Goal: Information Seeking & Learning: Find specific page/section

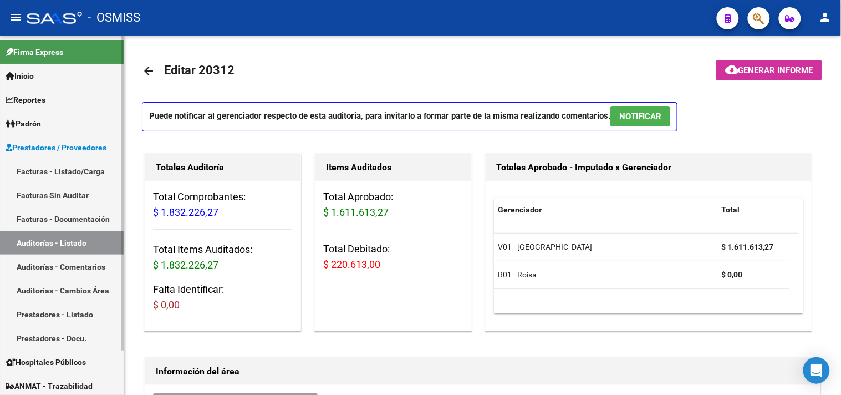
click at [86, 247] on link "Auditorías - Listado" at bounding box center [62, 243] width 124 height 24
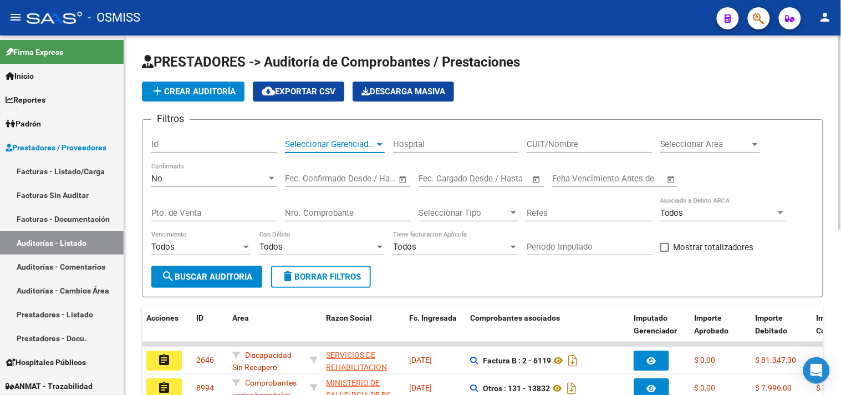
click at [355, 149] on span "Seleccionar Gerenciador" at bounding box center [330, 144] width 90 height 10
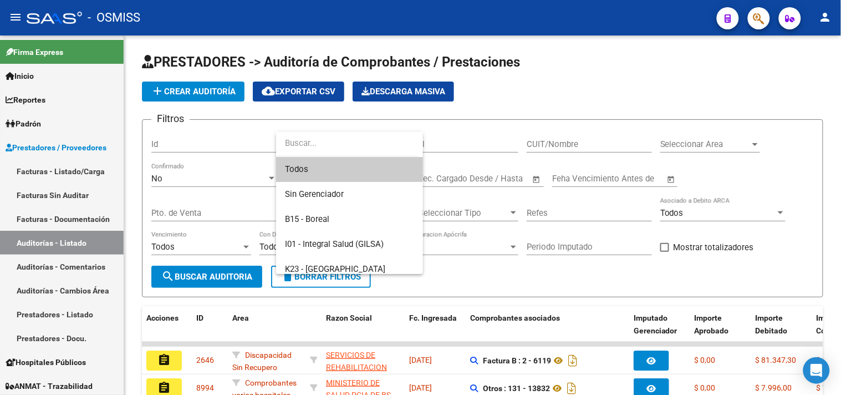
click at [720, 146] on div at bounding box center [420, 197] width 841 height 395
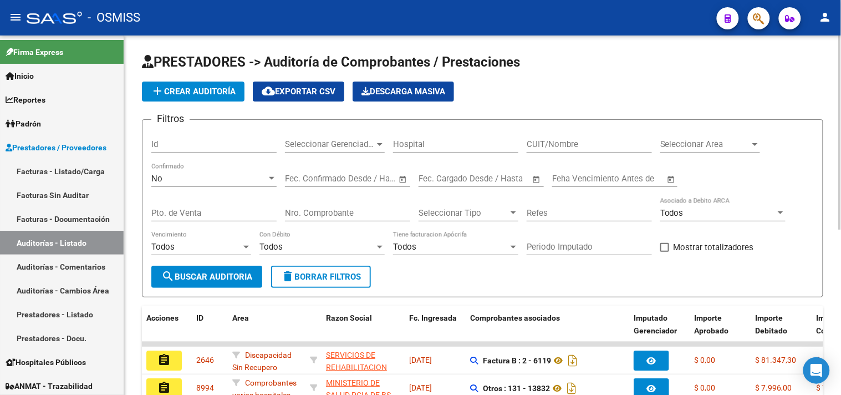
click at [720, 151] on div "Seleccionar Area Seleccionar Area" at bounding box center [710, 141] width 100 height 24
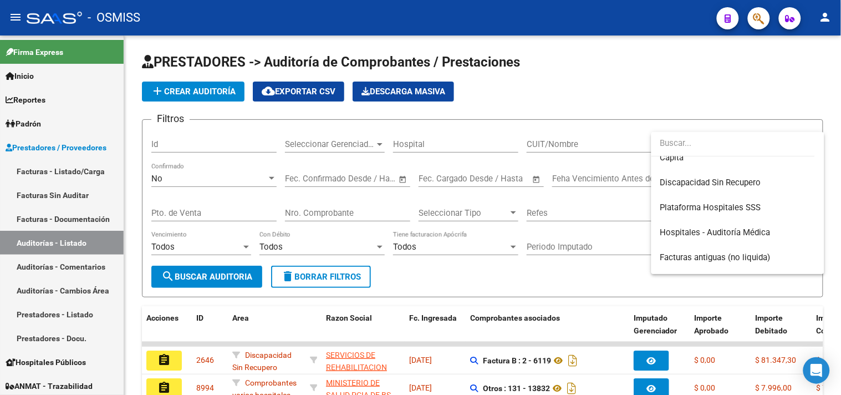
scroll to position [246, 0]
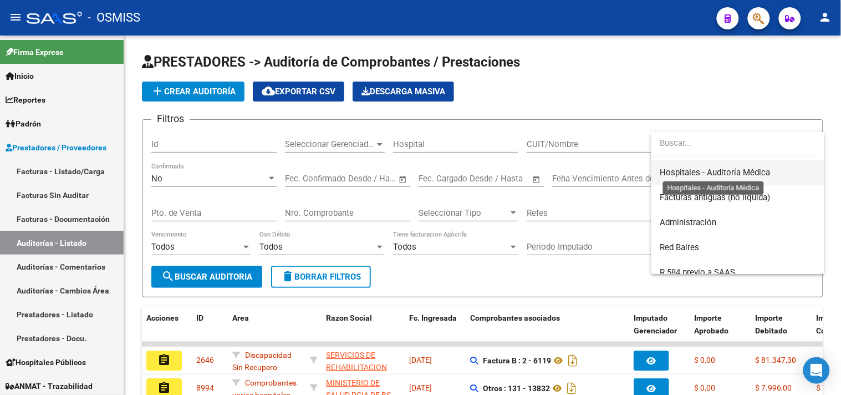
click at [728, 167] on span "Hospitales - Auditoría Médica" at bounding box center [715, 172] width 110 height 10
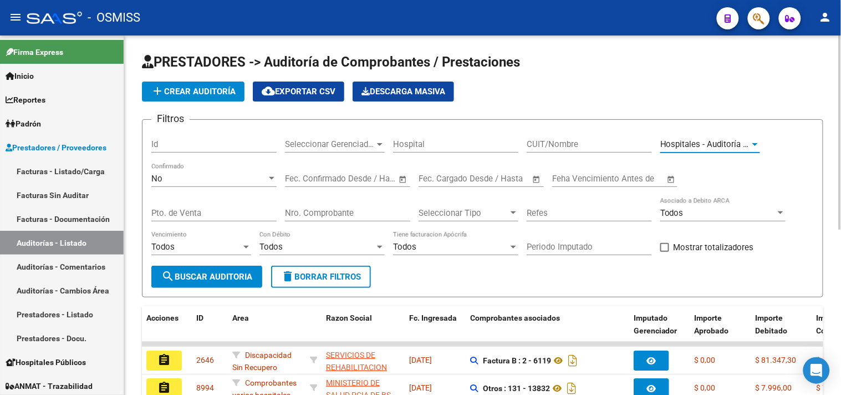
scroll to position [250, 0]
click at [226, 275] on span "search Buscar Auditoria" at bounding box center [206, 277] width 91 height 10
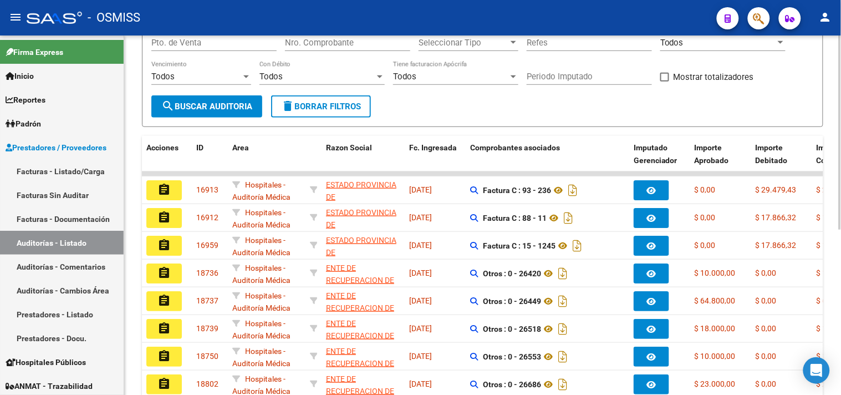
scroll to position [306, 0]
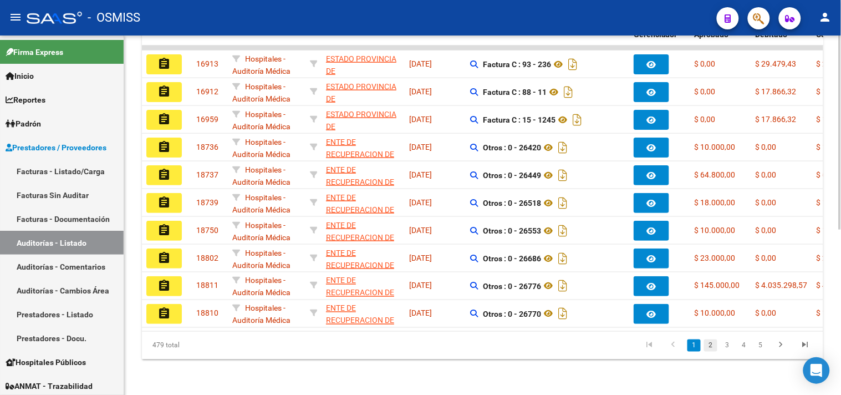
click at [713, 344] on link "2" at bounding box center [710, 345] width 13 height 12
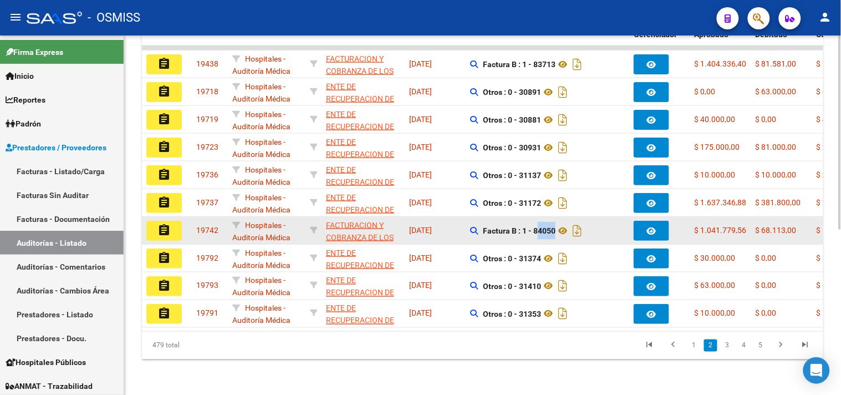
copy strong "84050"
drag, startPoint x: 535, startPoint y: 223, endPoint x: 563, endPoint y: 229, distance: 28.3
click at [563, 229] on div "Factura B : 1 - 84050" at bounding box center [547, 231] width 155 height 18
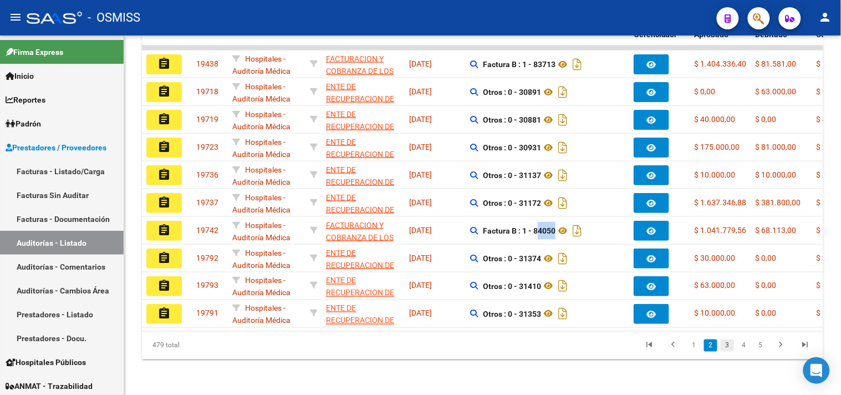
click at [730, 342] on link "3" at bounding box center [727, 345] width 13 height 12
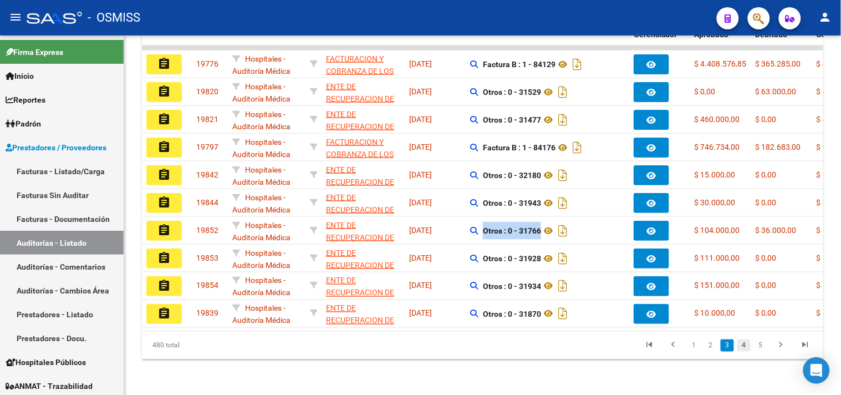
click at [746, 350] on link "4" at bounding box center [744, 345] width 13 height 12
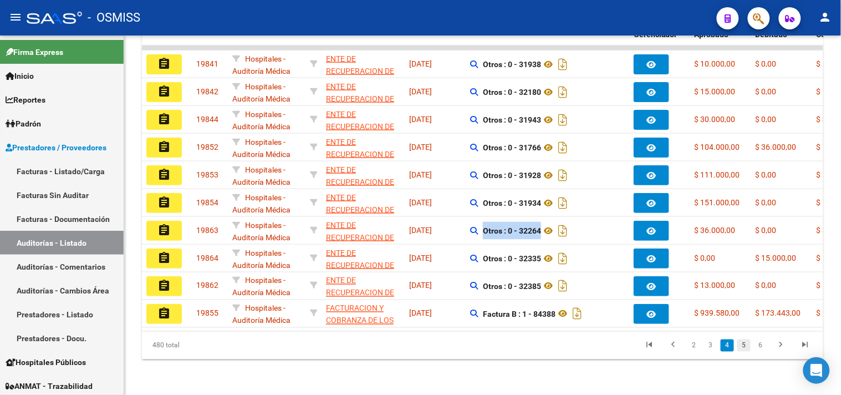
click at [746, 347] on link "5" at bounding box center [744, 345] width 13 height 12
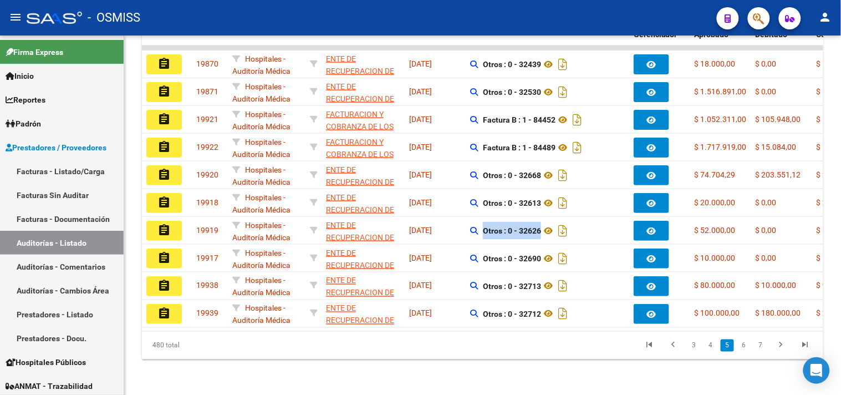
click at [746, 347] on link "6" at bounding box center [744, 345] width 13 height 12
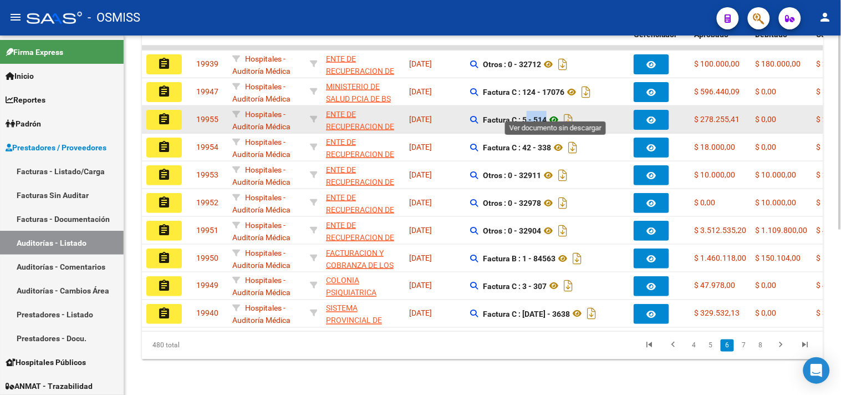
drag, startPoint x: 523, startPoint y: 108, endPoint x: 550, endPoint y: 115, distance: 27.6
click at [550, 115] on span "Factura C : 5 - 514" at bounding box center [529, 119] width 93 height 9
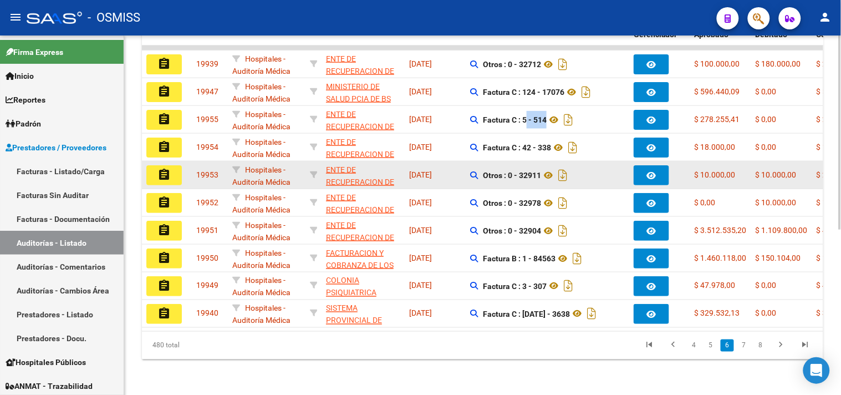
copy strong "5 - 514"
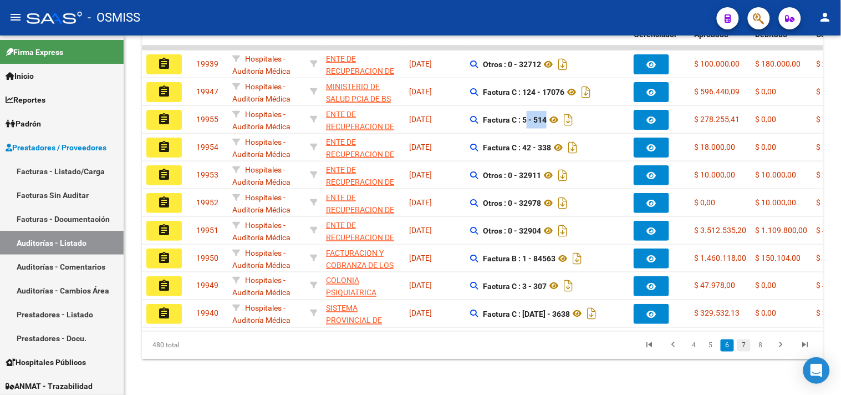
click at [748, 348] on link "7" at bounding box center [744, 345] width 13 height 12
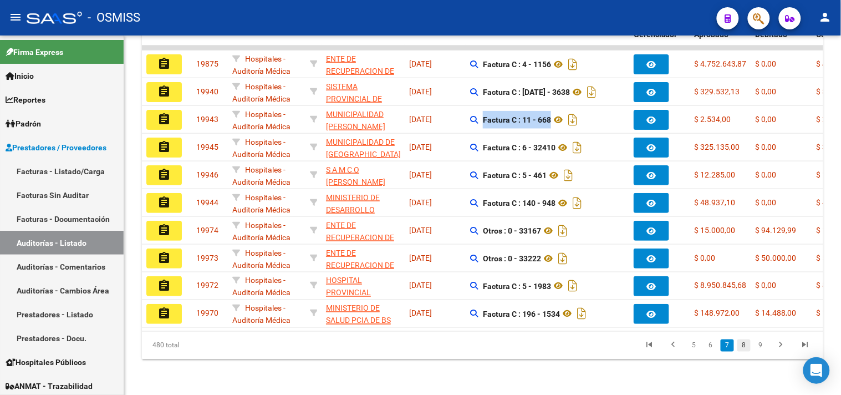
click at [740, 342] on link "8" at bounding box center [744, 345] width 13 height 12
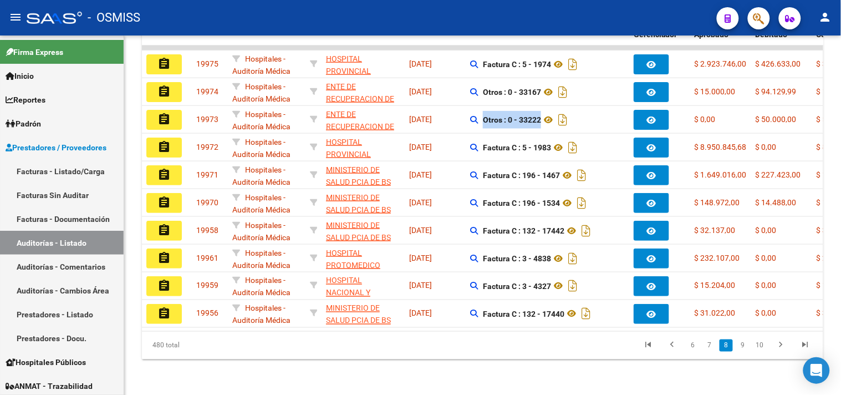
click at [741, 345] on link "9" at bounding box center [742, 345] width 13 height 12
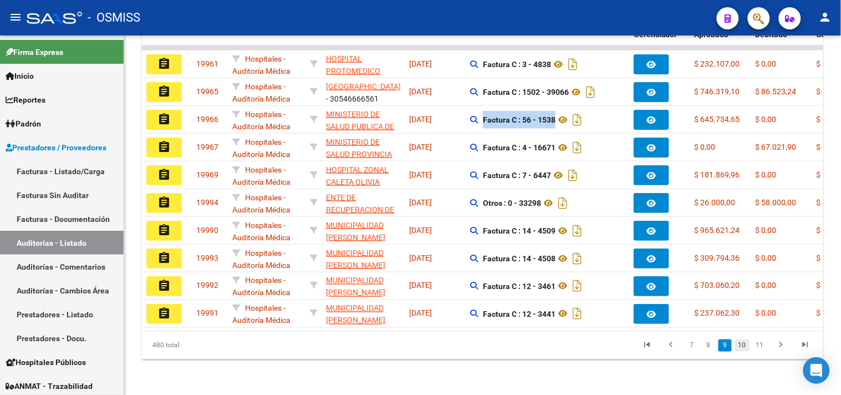
click at [741, 344] on link "10" at bounding box center [742, 345] width 14 height 12
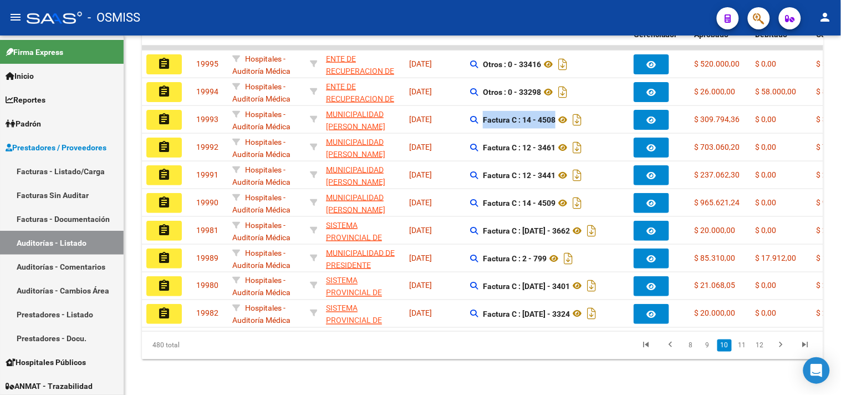
click at [743, 344] on link "11" at bounding box center [742, 345] width 14 height 12
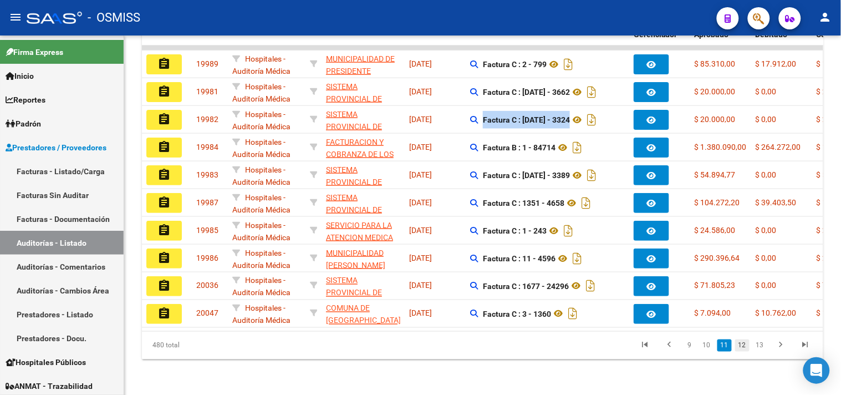
click at [747, 344] on link "12" at bounding box center [742, 345] width 14 height 12
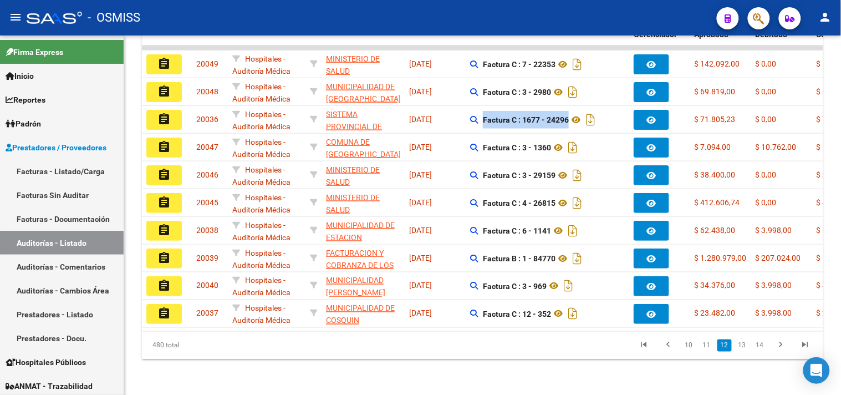
click at [747, 344] on link "13" at bounding box center [742, 345] width 14 height 12
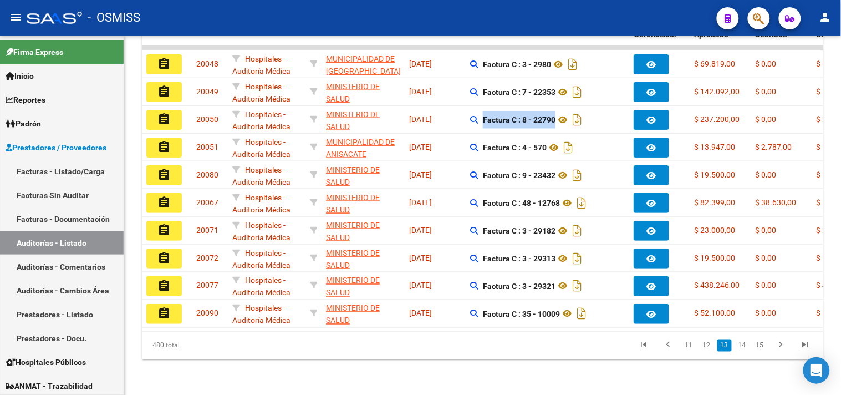
click at [747, 344] on link "14" at bounding box center [742, 345] width 14 height 12
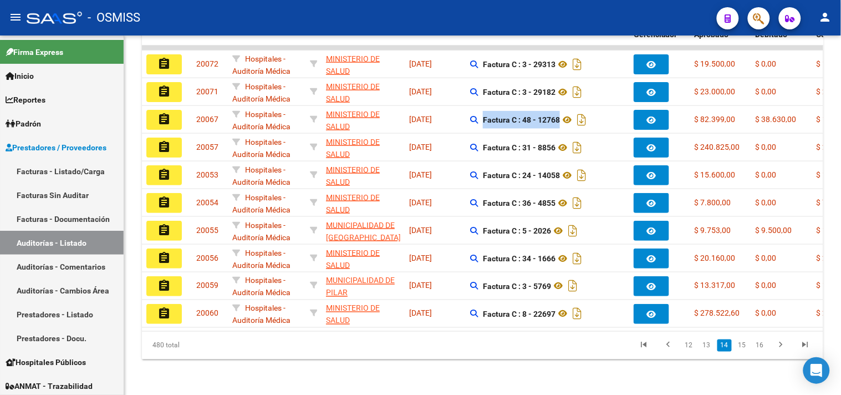
click at [747, 344] on link "15" at bounding box center [742, 345] width 14 height 12
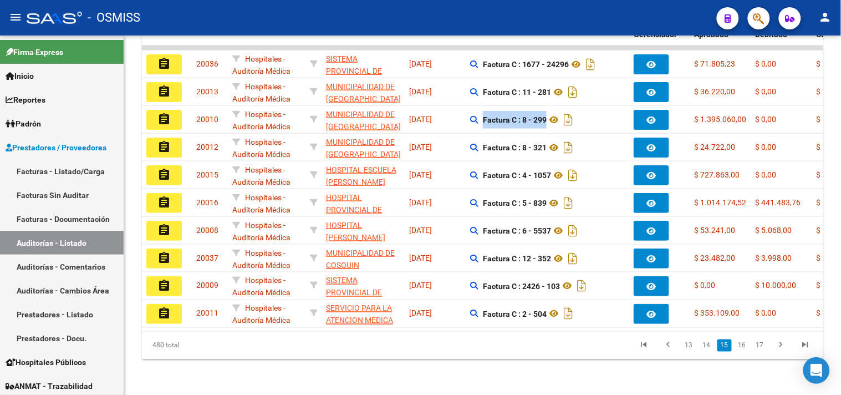
click at [747, 344] on link "16" at bounding box center [742, 345] width 14 height 12
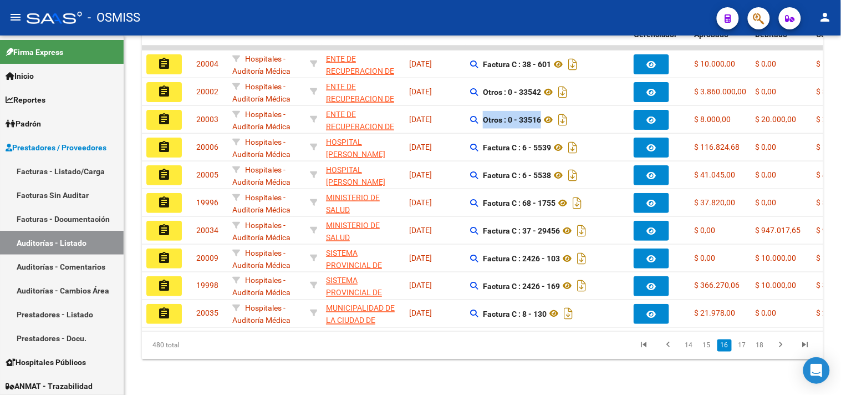
click at [747, 344] on link "17" at bounding box center [742, 345] width 14 height 12
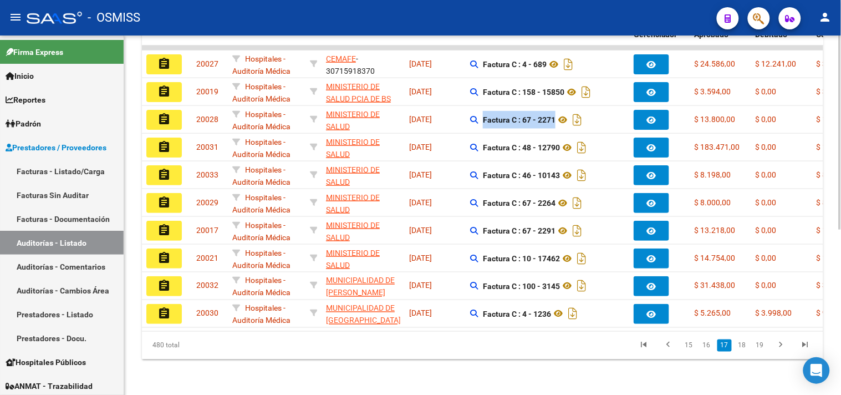
click at [747, 342] on link "18" at bounding box center [742, 345] width 14 height 12
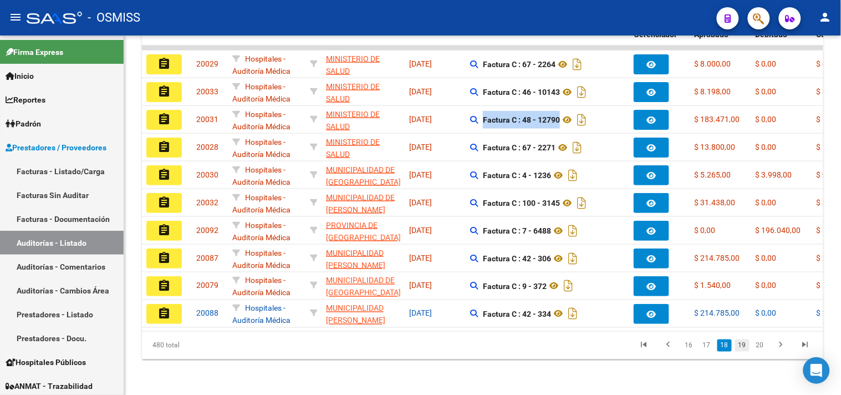
click at [746, 343] on link "19" at bounding box center [742, 345] width 14 height 12
